Goal: Navigation & Orientation: Find specific page/section

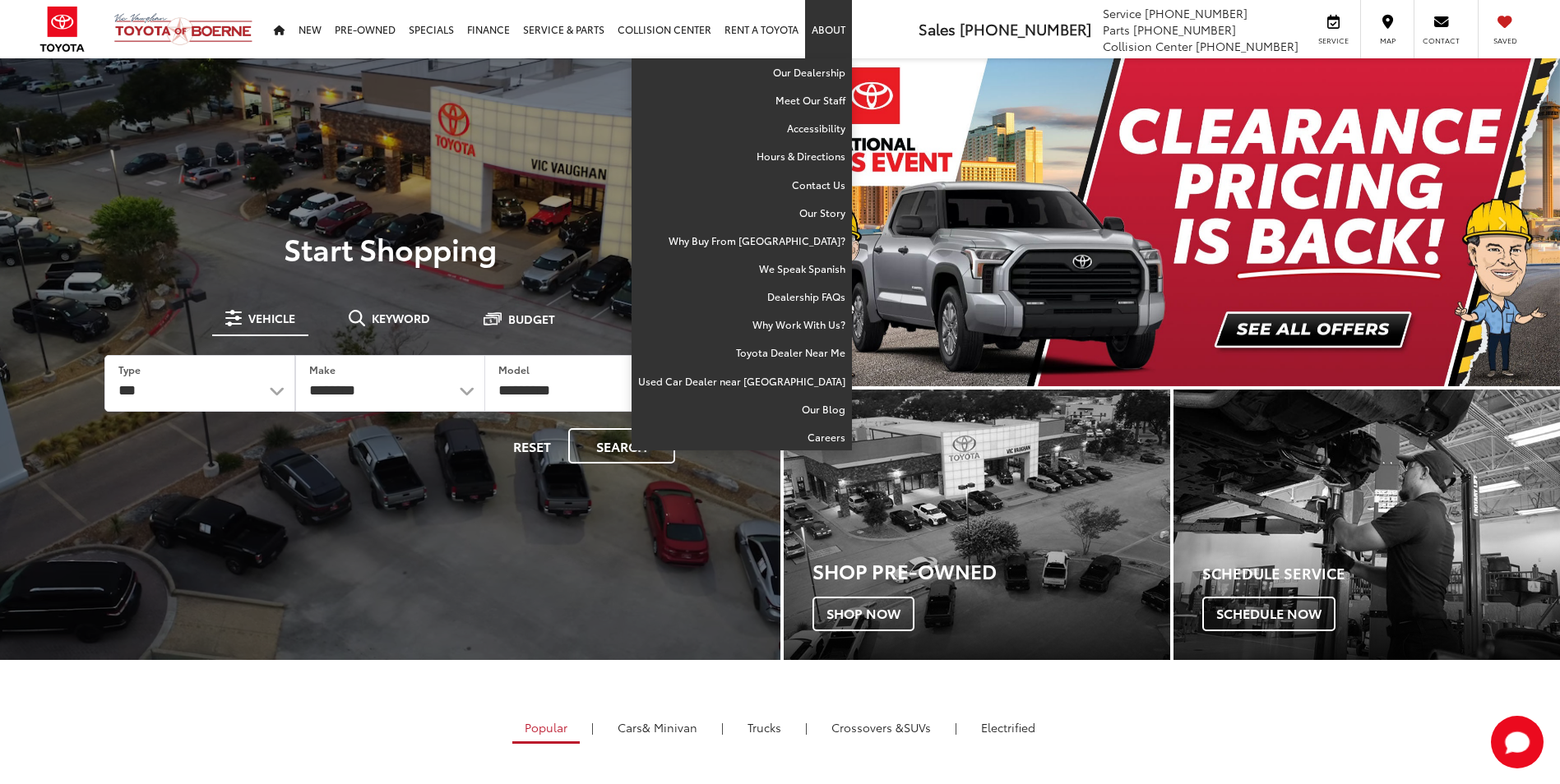
click at [818, 31] on link "About" at bounding box center [828, 29] width 47 height 59
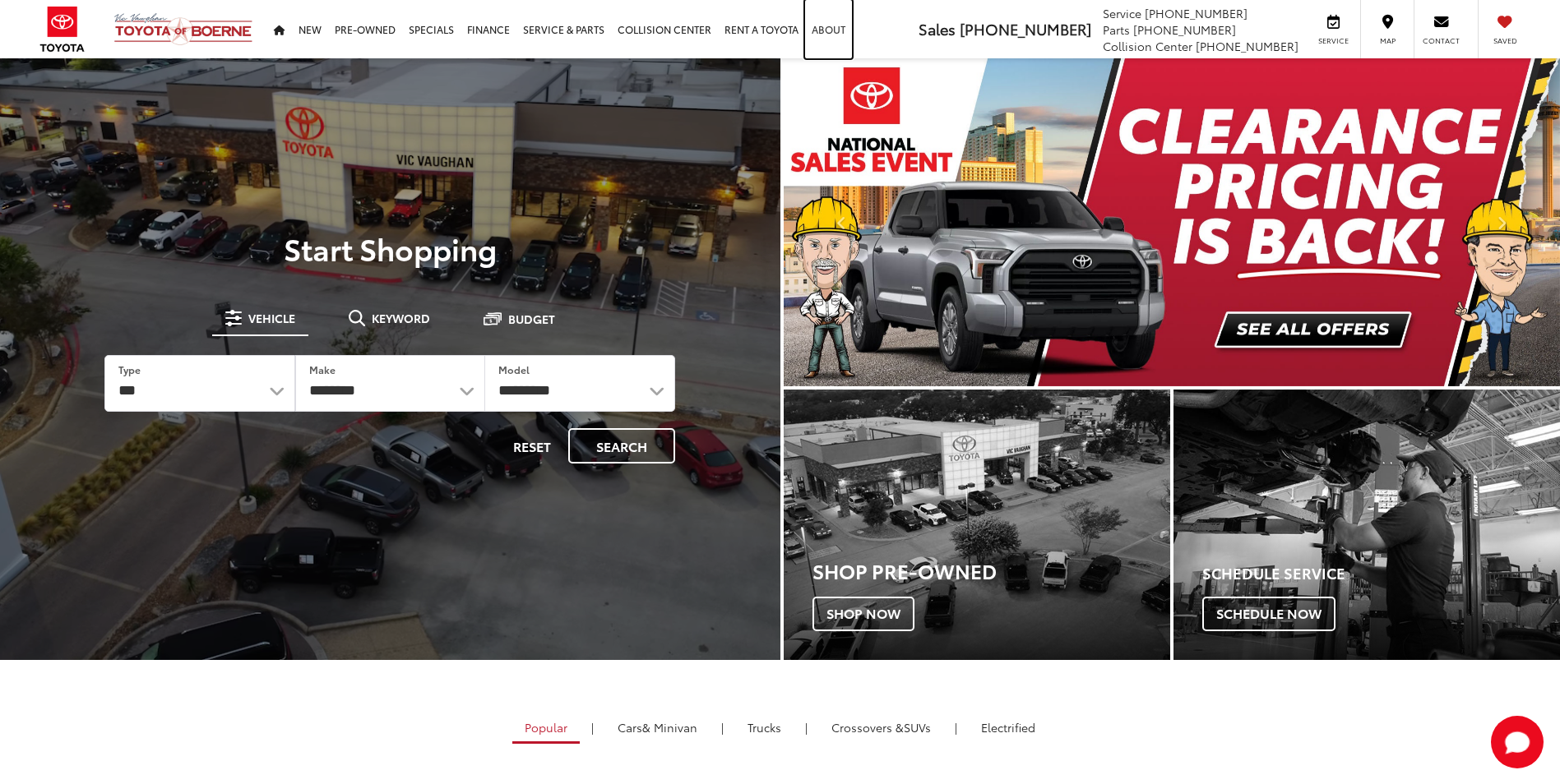
click at [818, 31] on link "About" at bounding box center [828, 29] width 47 height 59
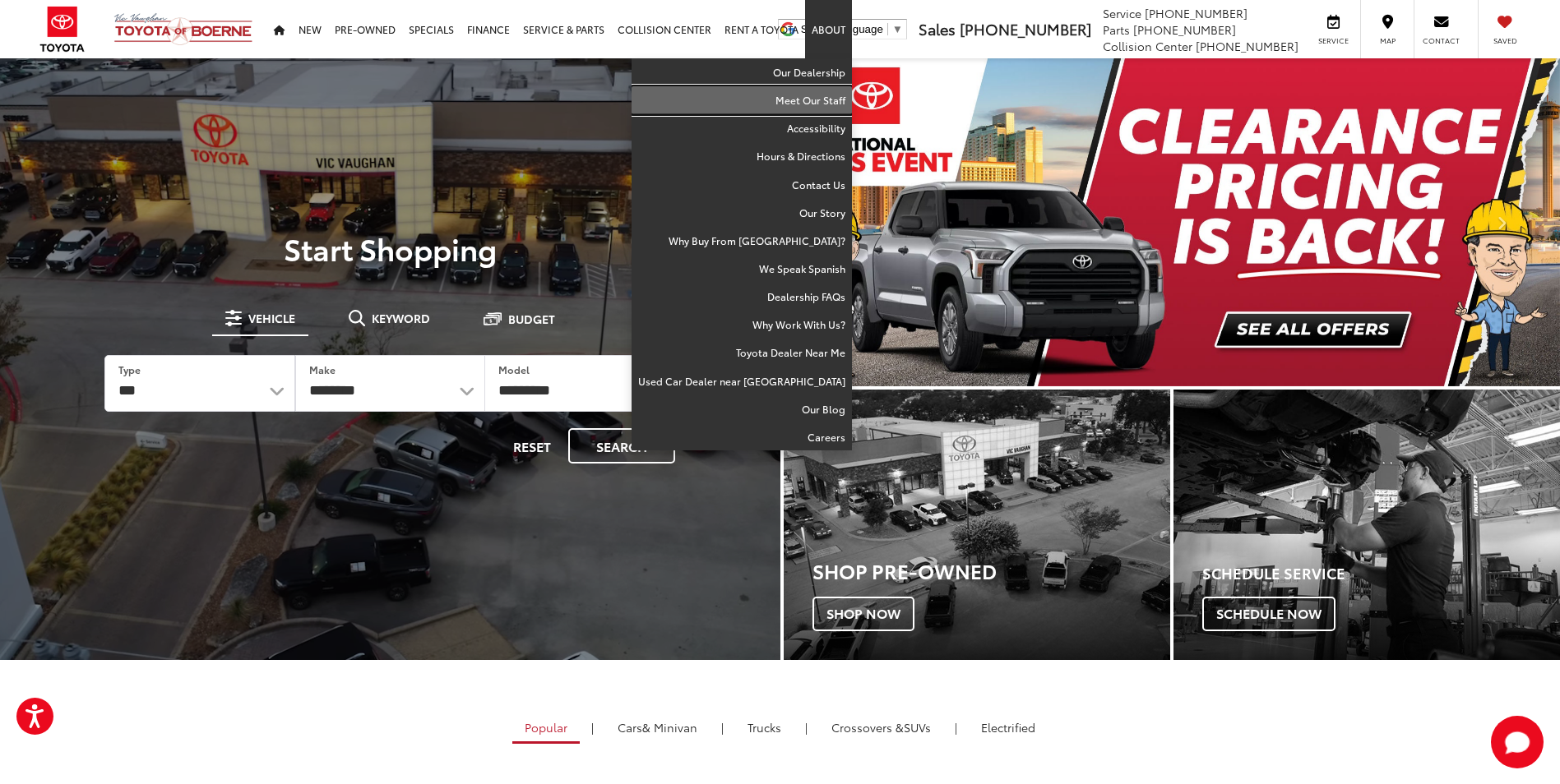
click at [820, 97] on link "Meet Our Staff" at bounding box center [742, 100] width 221 height 28
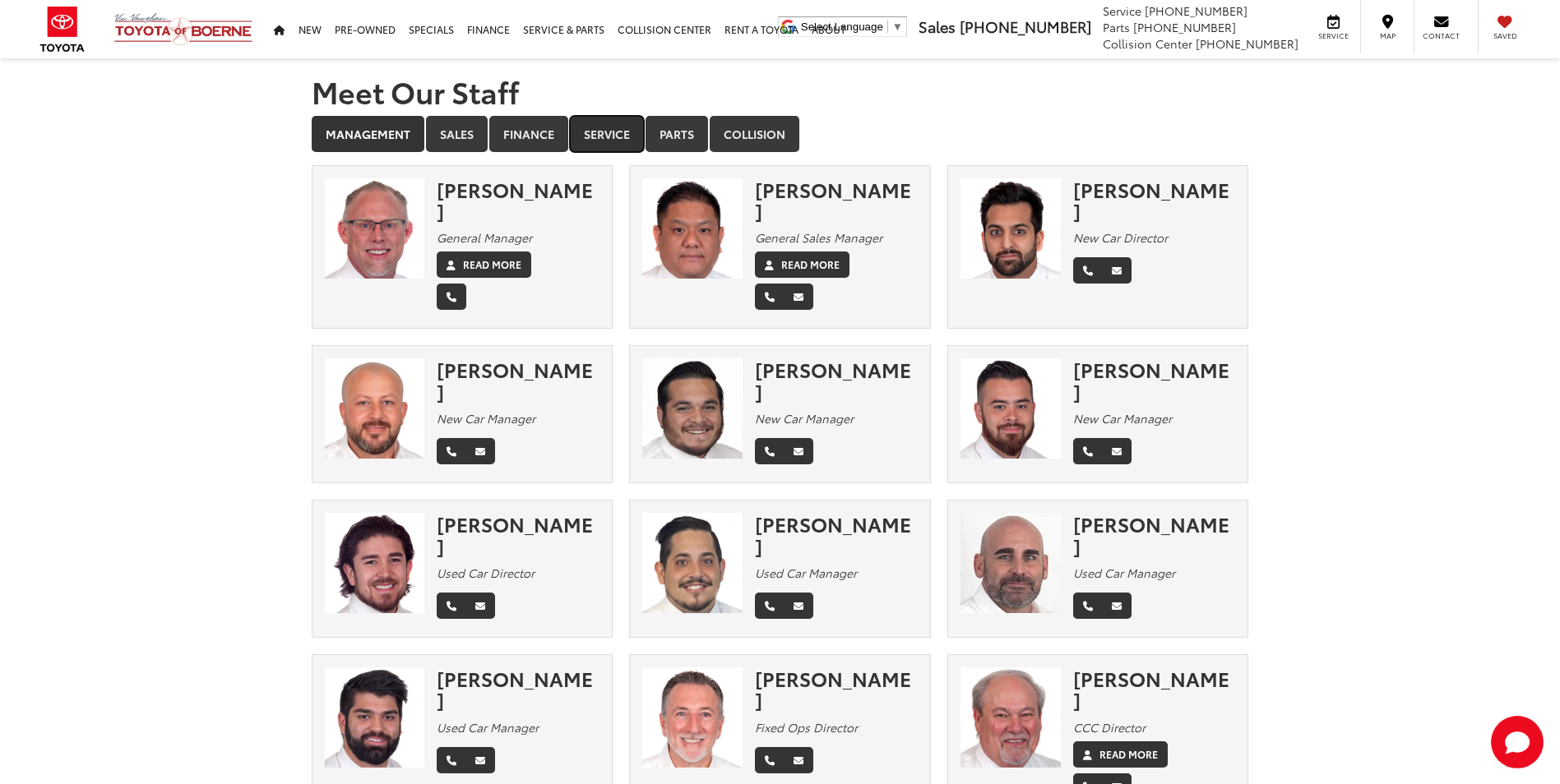
click at [592, 127] on link "Service" at bounding box center [607, 134] width 74 height 36
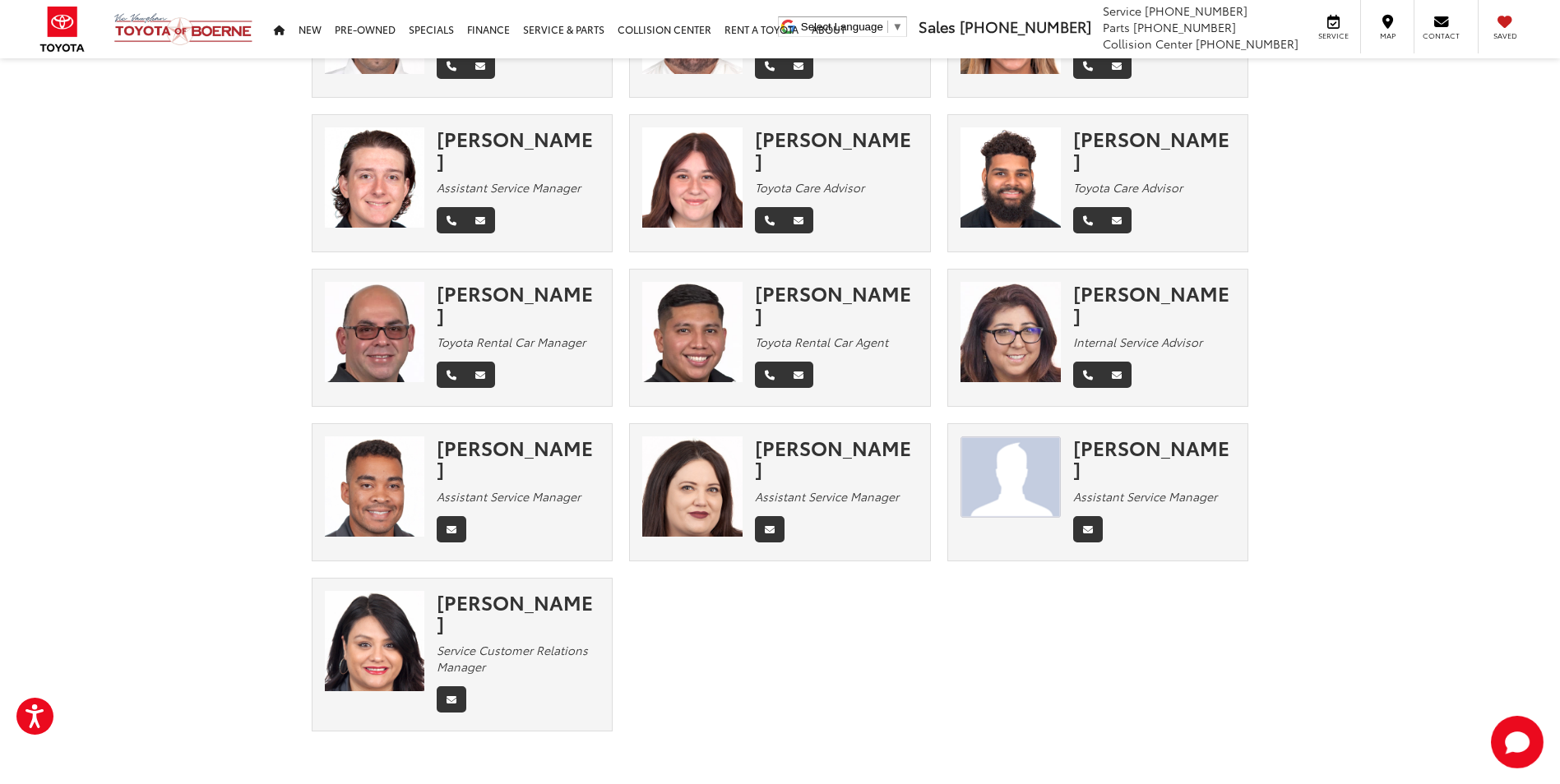
scroll to position [871, 0]
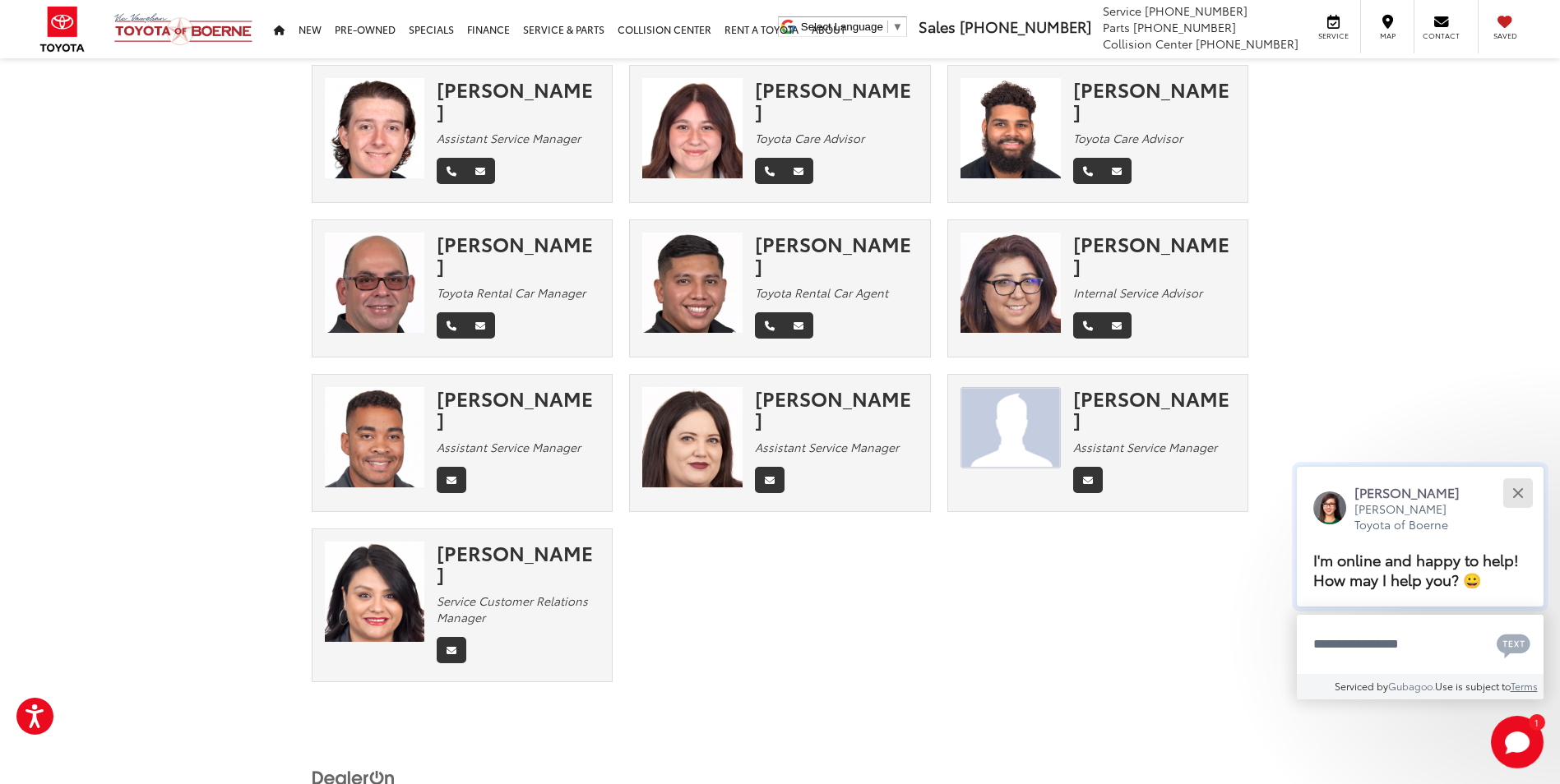
click at [1513, 491] on button "Close" at bounding box center [1518, 493] width 35 height 35
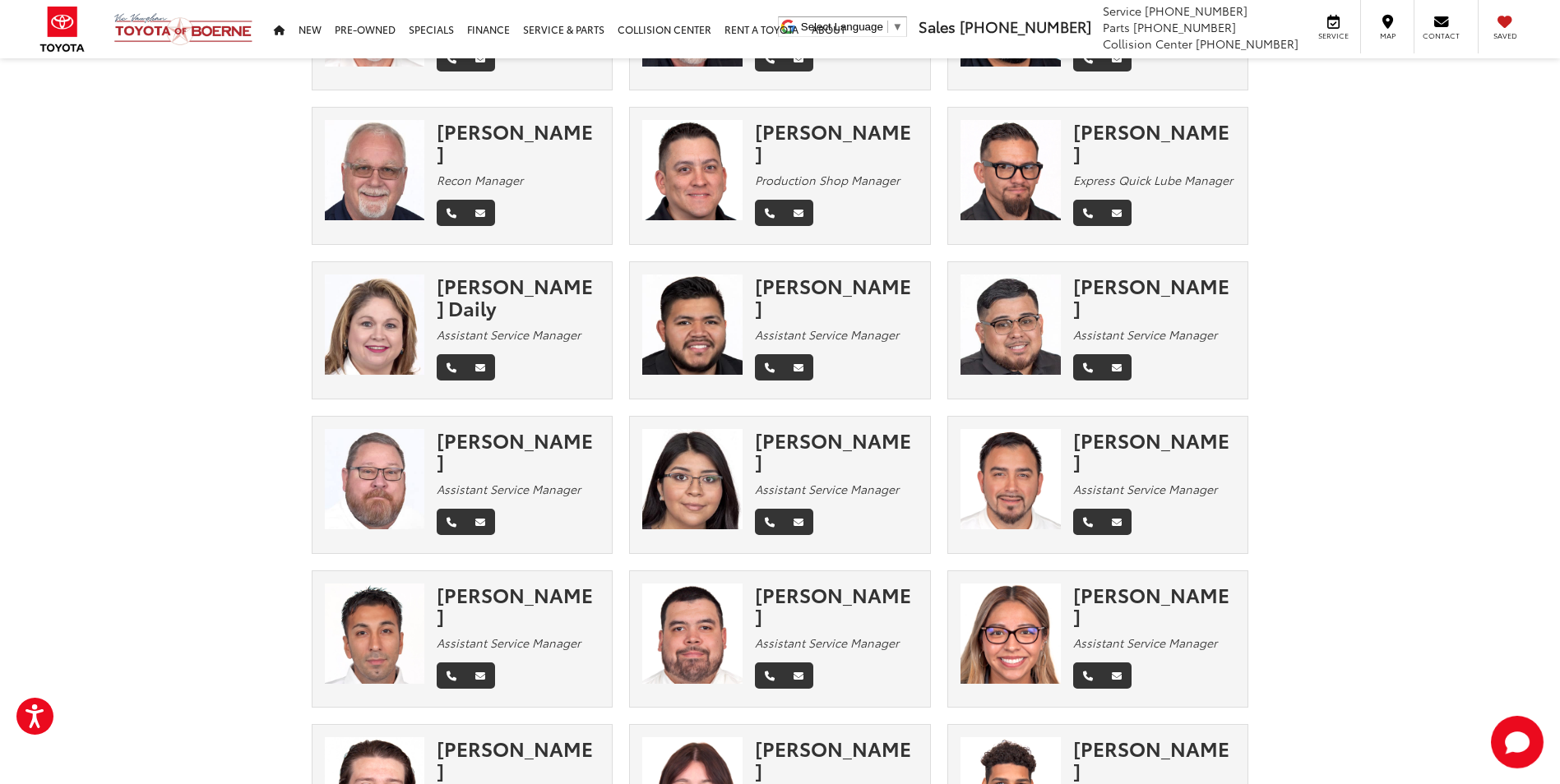
scroll to position [50, 0]
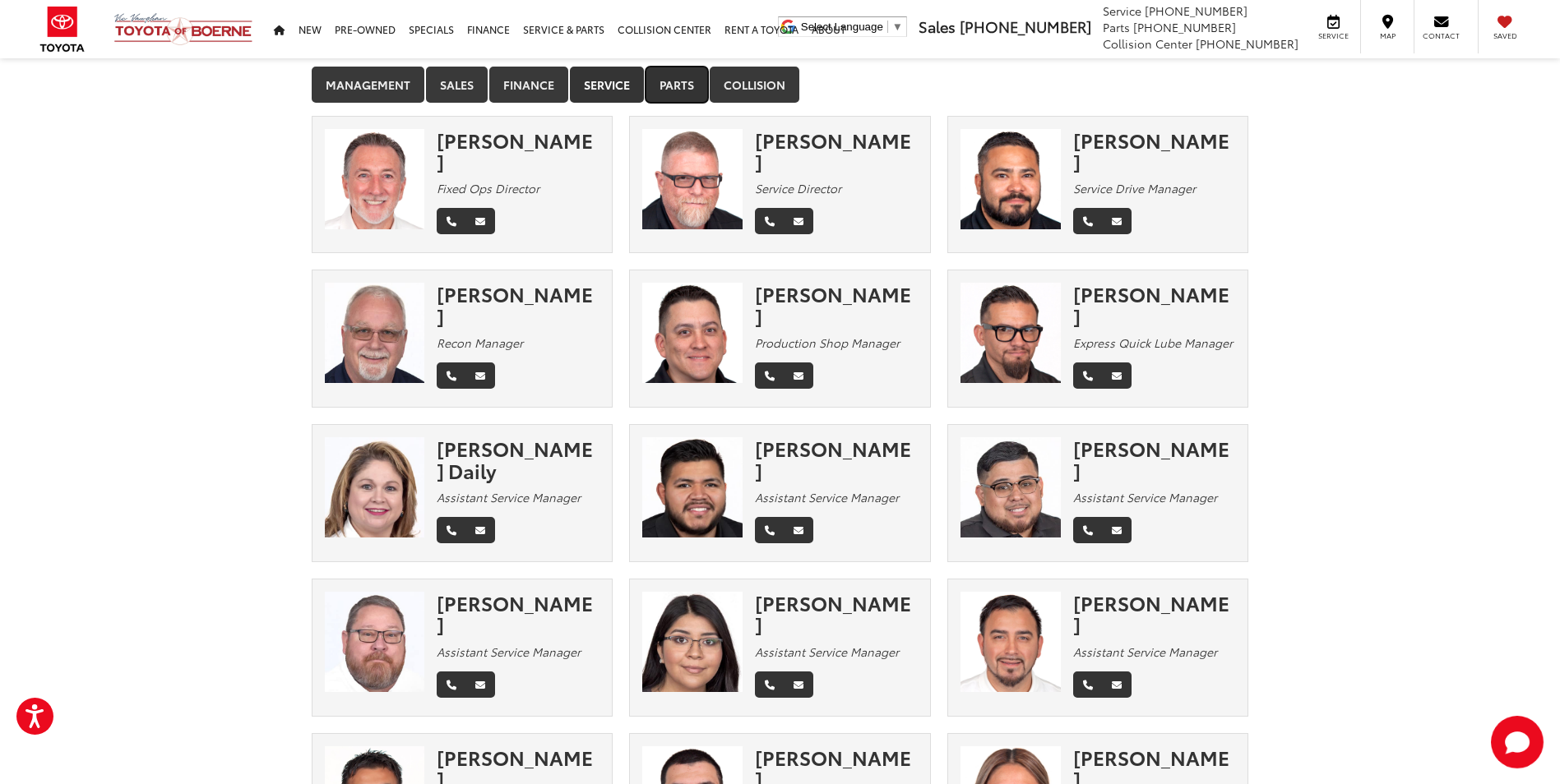
click at [684, 91] on link "Parts" at bounding box center [677, 84] width 63 height 36
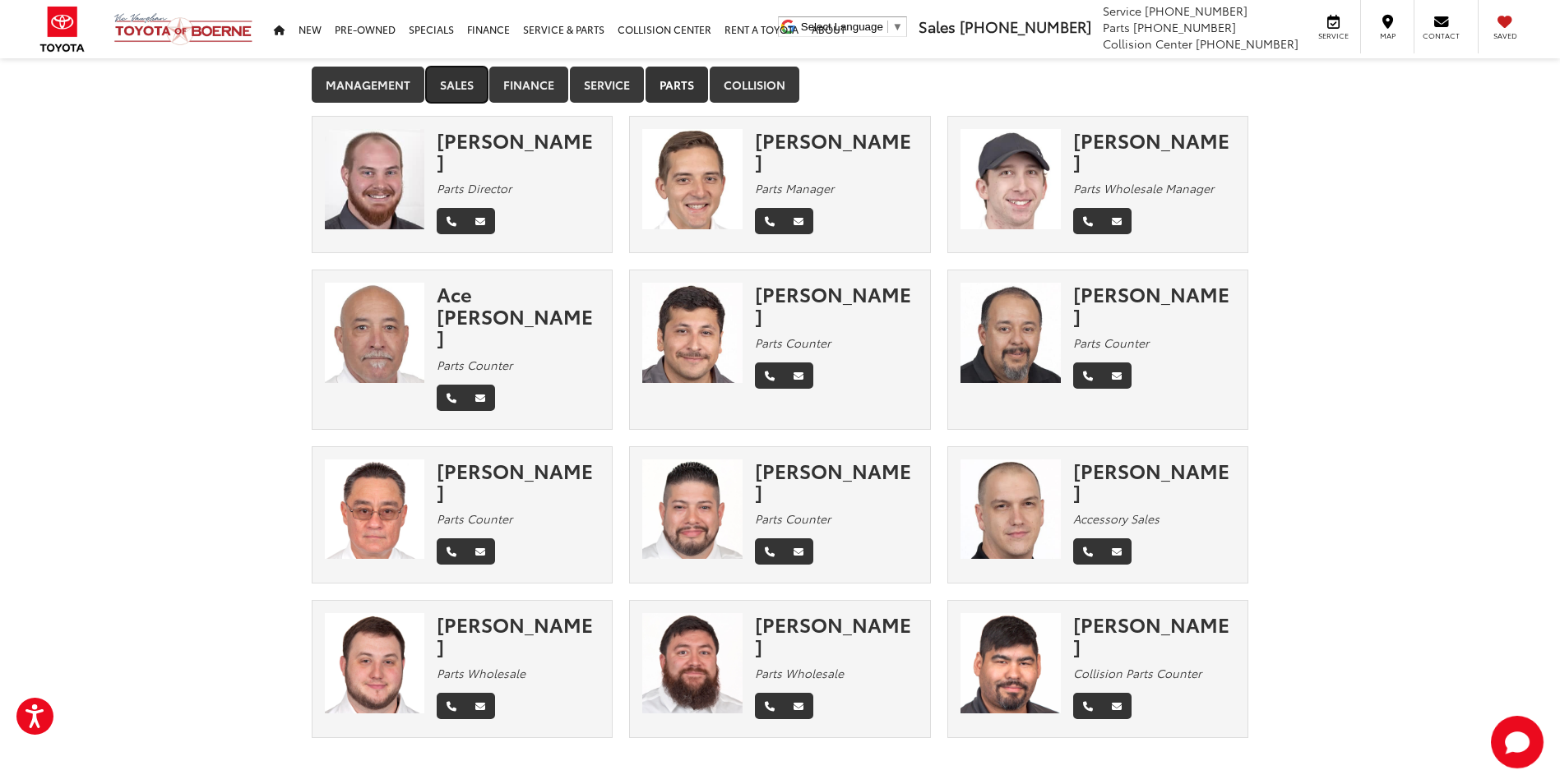
click at [448, 82] on link "Sales" at bounding box center [456, 84] width 62 height 36
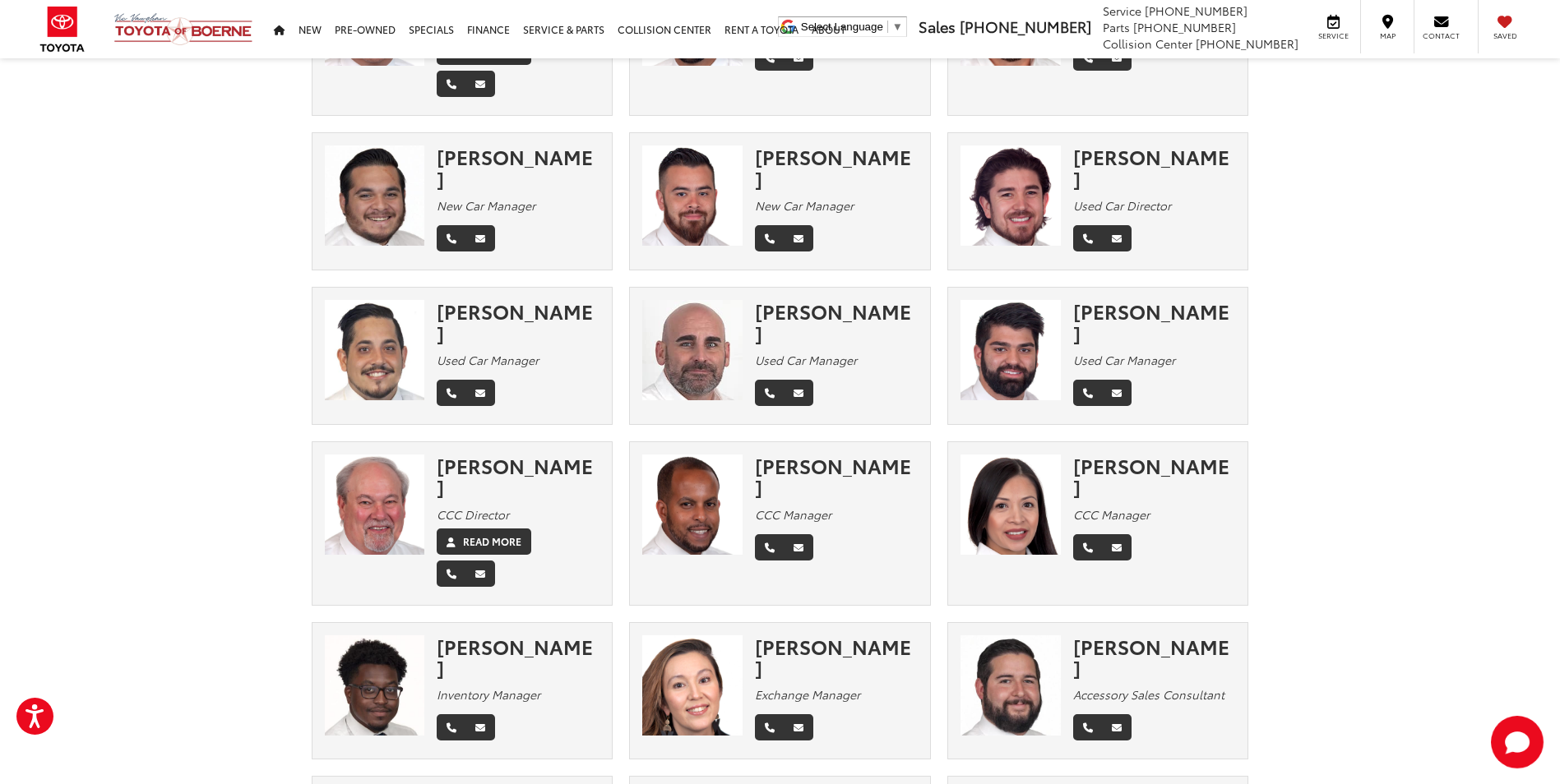
scroll to position [0, 0]
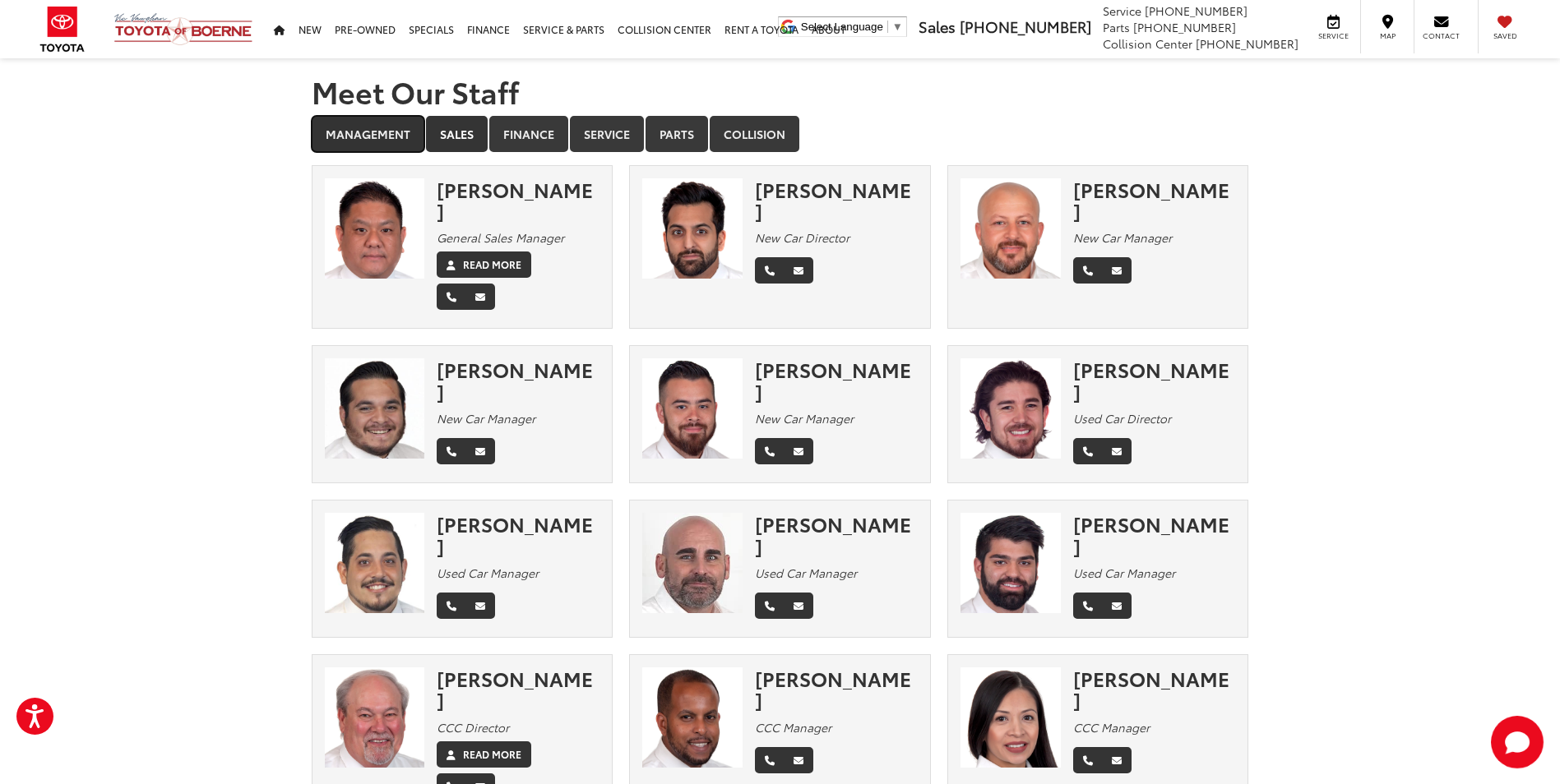
click at [386, 137] on link "Management" at bounding box center [367, 134] width 112 height 36
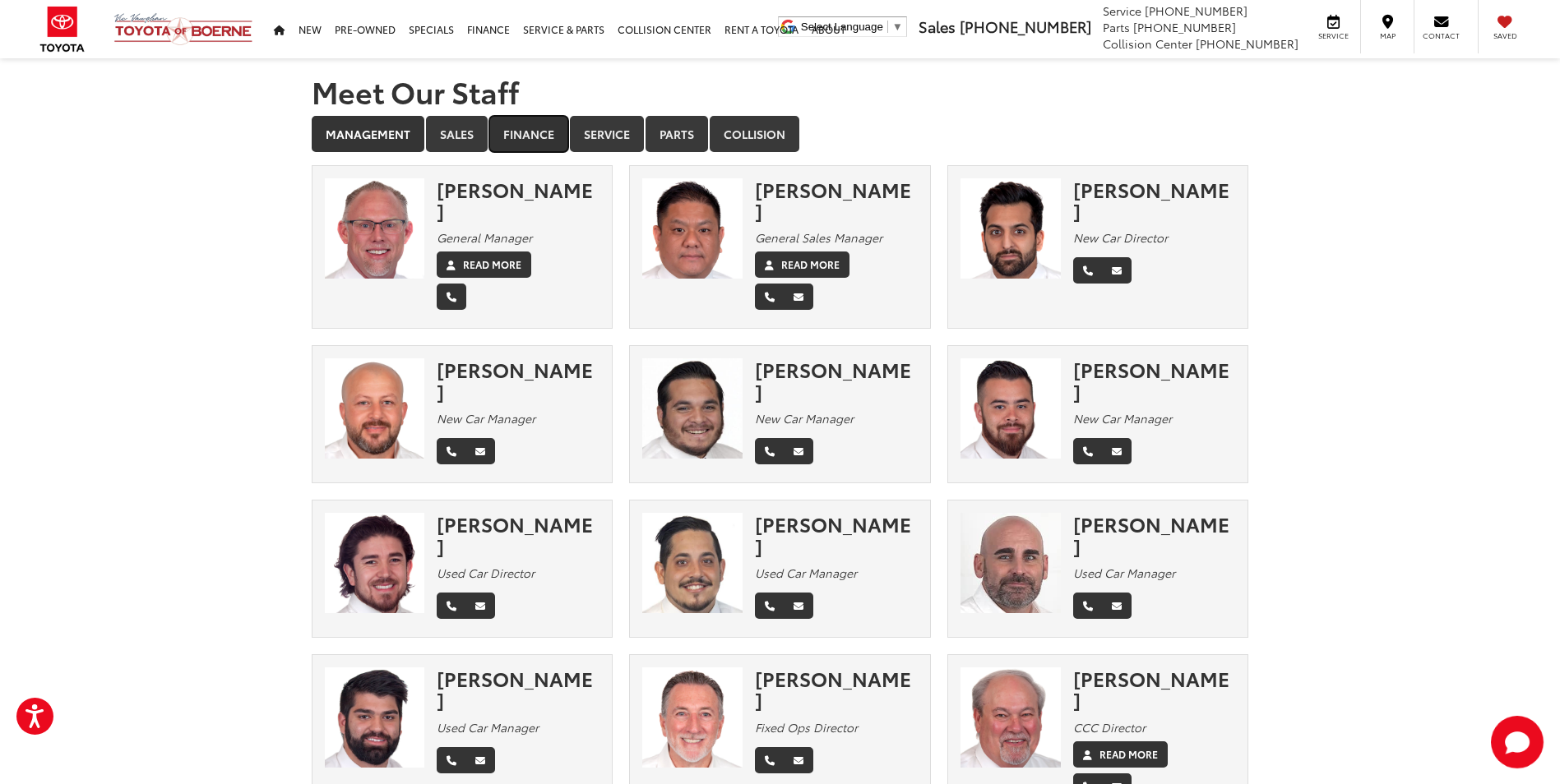
click at [531, 127] on link "Finance" at bounding box center [528, 134] width 79 height 36
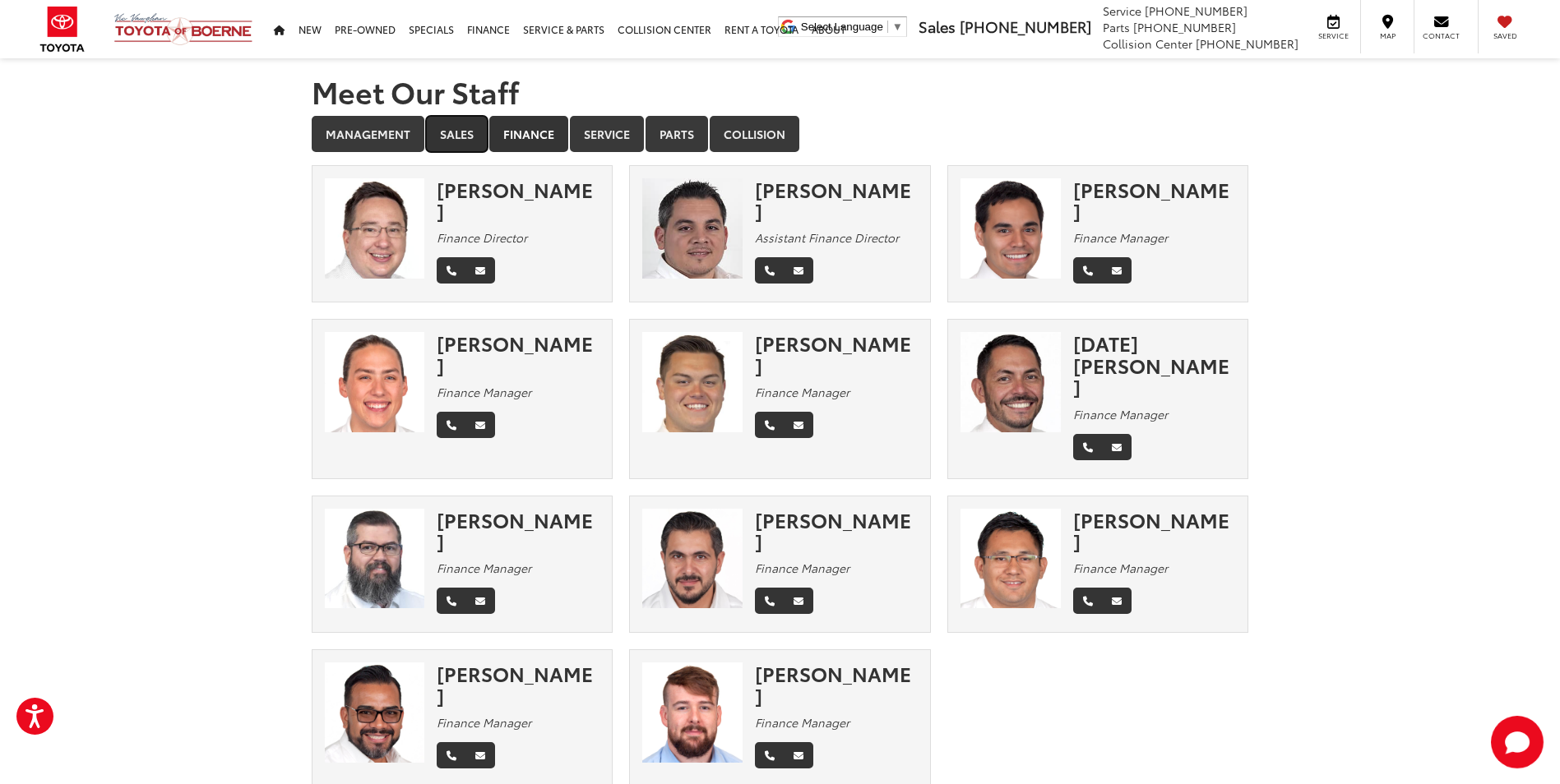
click at [462, 140] on link "Sales" at bounding box center [456, 134] width 62 height 36
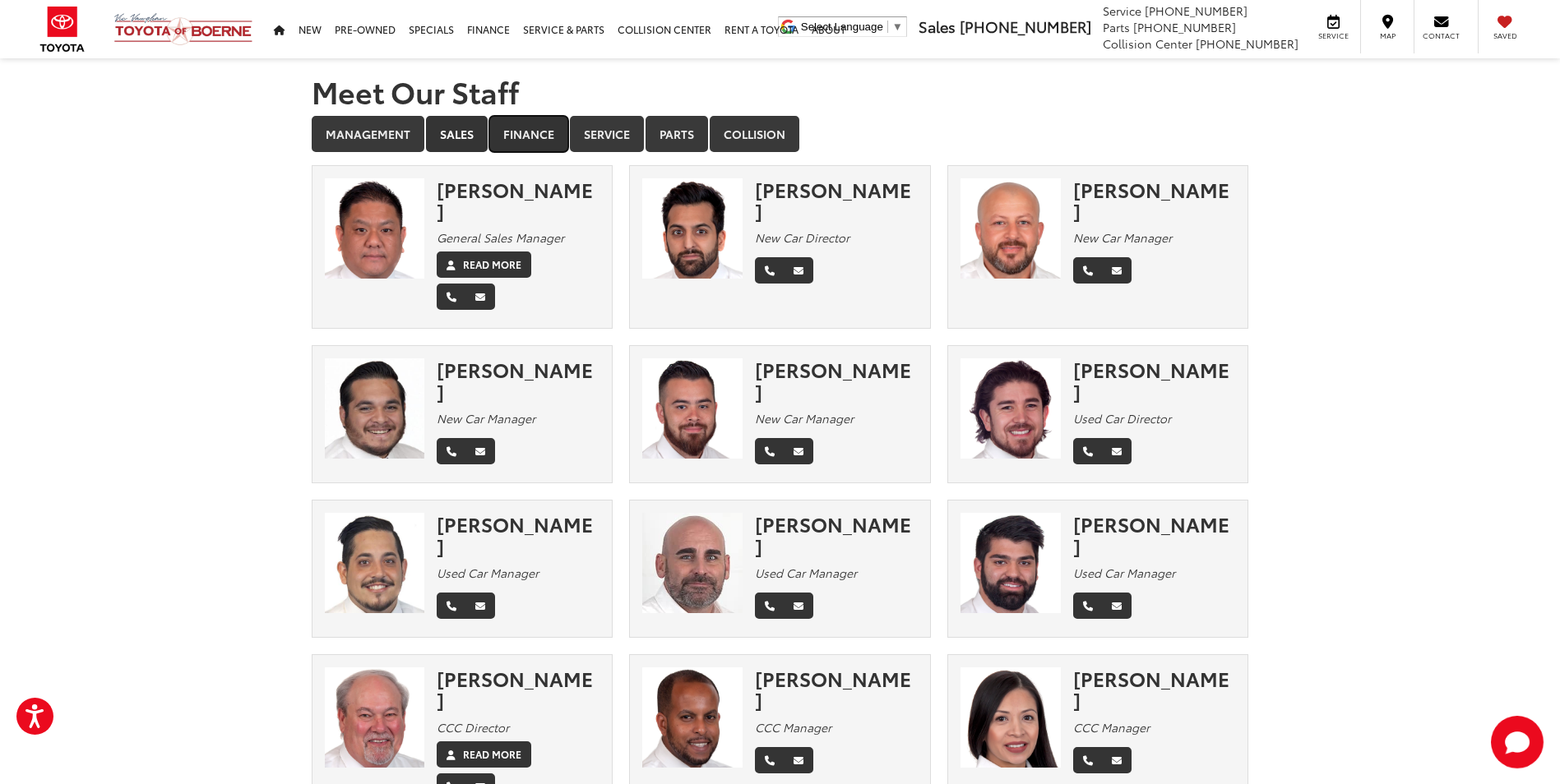
click at [541, 136] on link "Finance" at bounding box center [528, 134] width 79 height 36
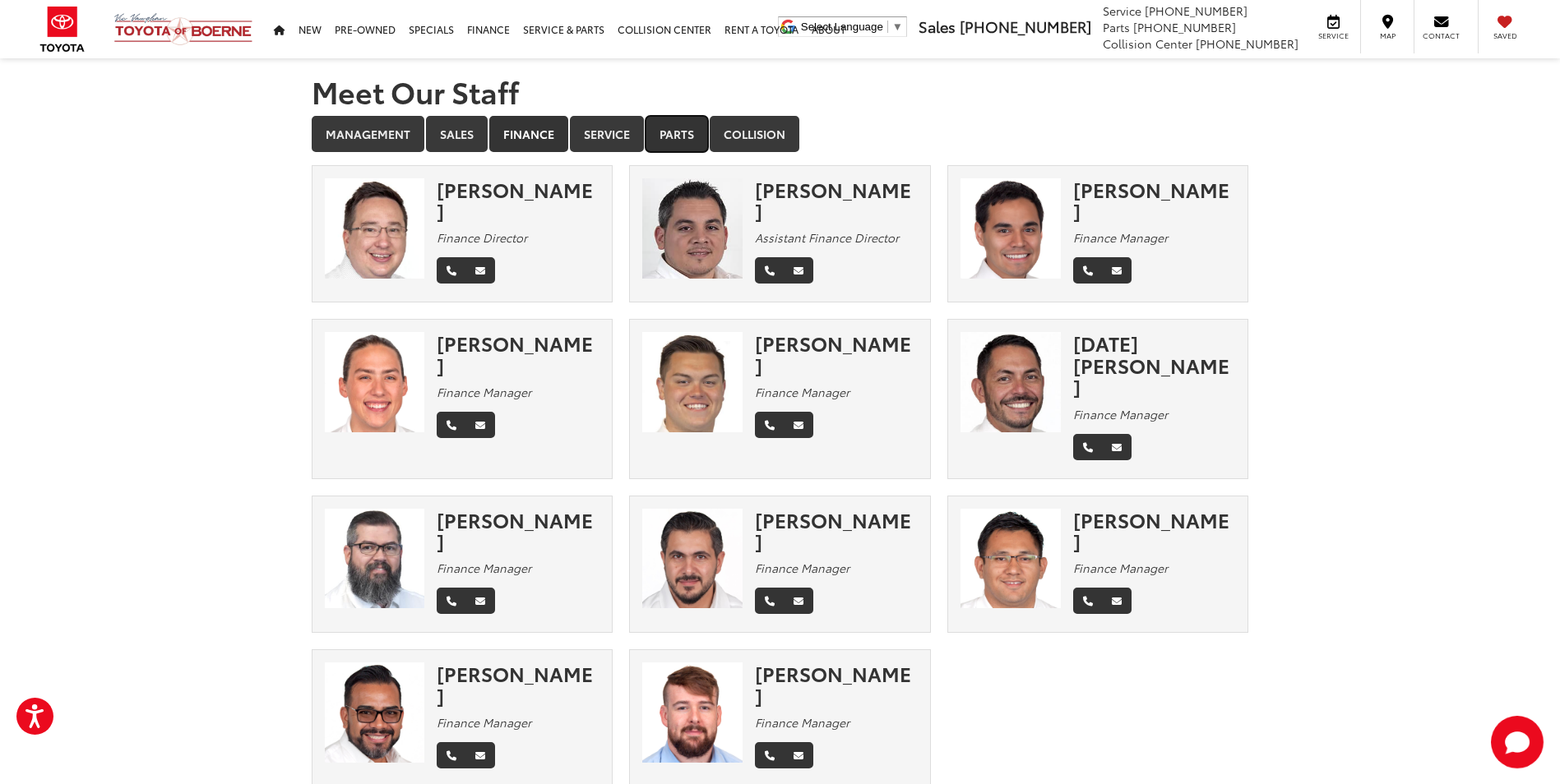
click at [674, 126] on link "Parts" at bounding box center [677, 134] width 63 height 36
